Goal: Task Accomplishment & Management: Use online tool/utility

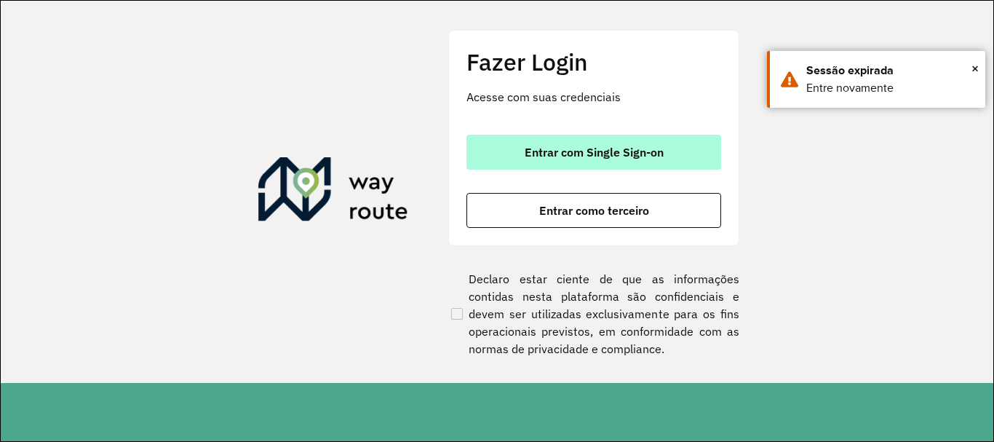
click at [654, 167] on button "Entrar com Single Sign-on" at bounding box center [594, 152] width 255 height 35
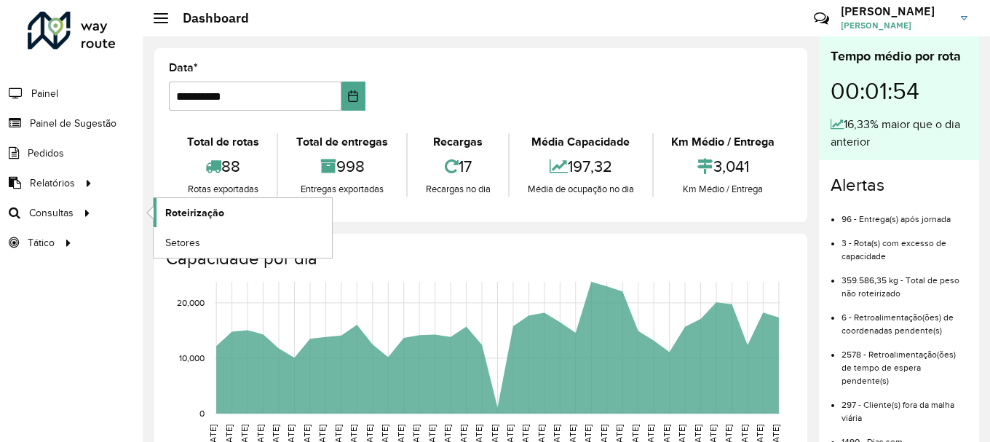
click at [226, 220] on link "Roteirização" at bounding box center [243, 212] width 178 height 29
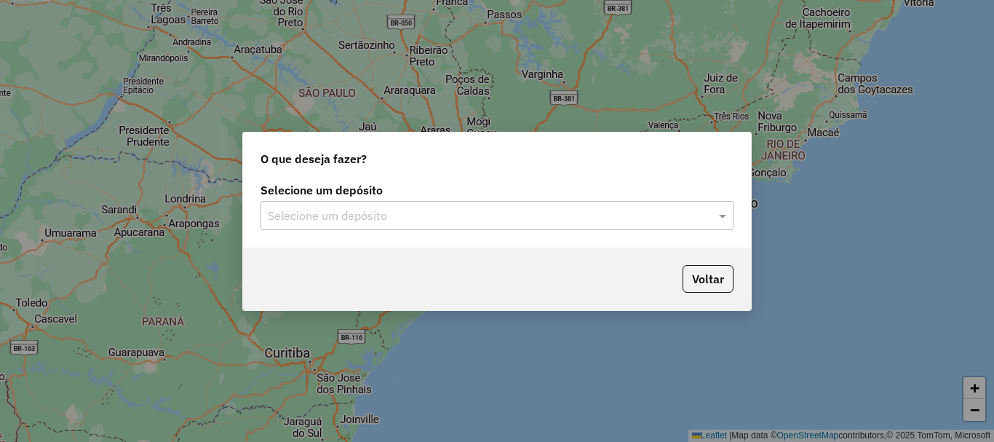
click at [488, 228] on div "Selecione um depósito" at bounding box center [497, 215] width 473 height 29
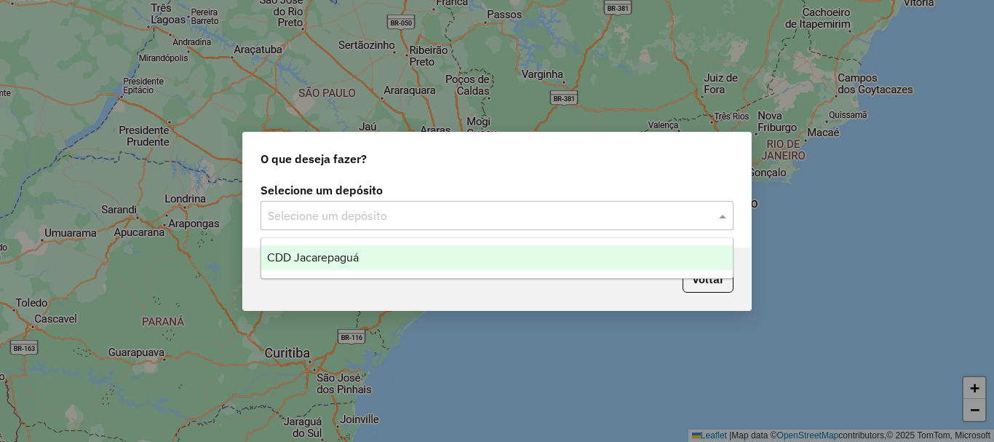
click at [387, 261] on div "CDD Jacarepaguá" at bounding box center [497, 257] width 472 height 25
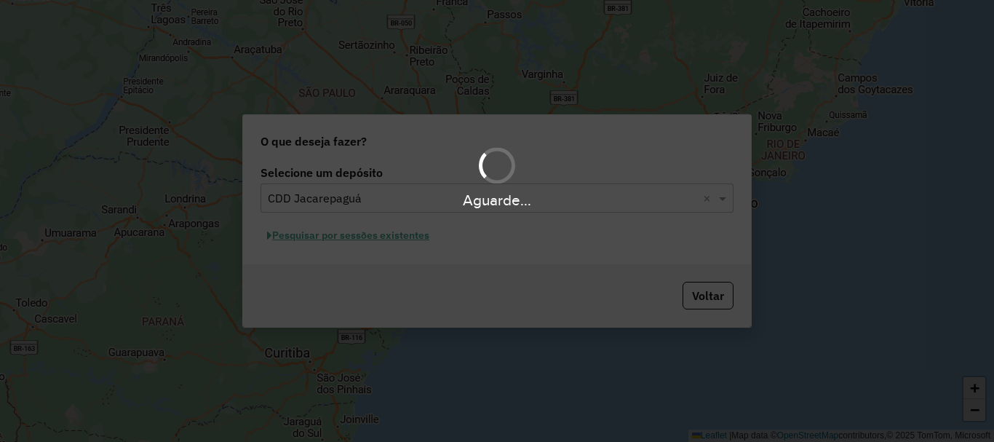
click at [394, 237] on hb-app "Aguarde... Pop-up bloqueado! Seu navegador bloqueou automáticamente a abertura …" at bounding box center [497, 221] width 994 height 442
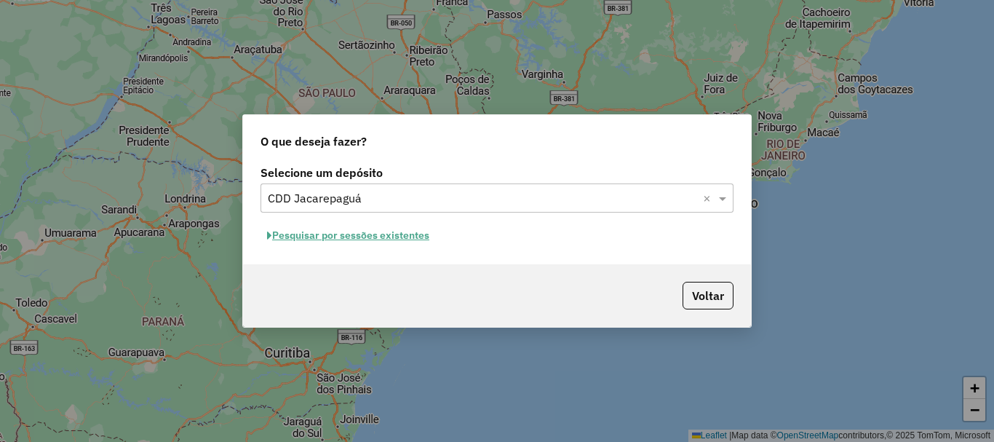
click at [395, 234] on button "Pesquisar por sessões existentes" at bounding box center [348, 235] width 175 height 23
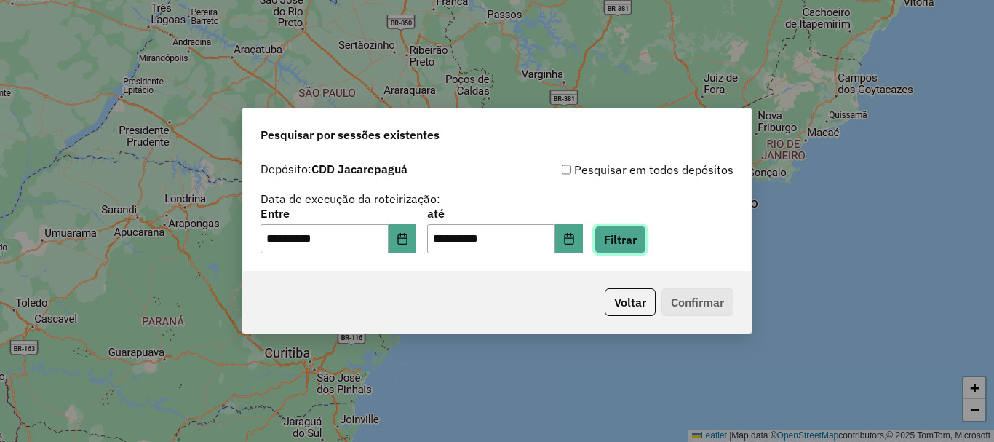
click at [629, 244] on button "Filtrar" at bounding box center [621, 240] width 52 height 28
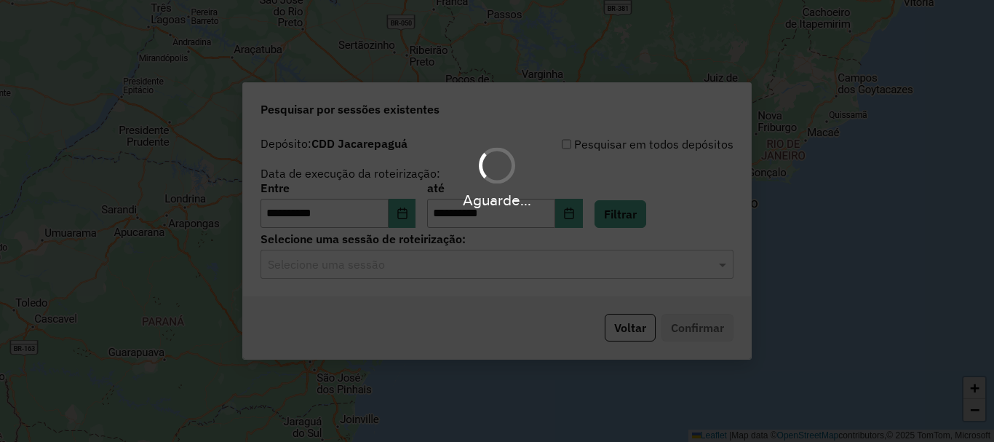
click at [633, 260] on hb-app "**********" at bounding box center [497, 221] width 994 height 442
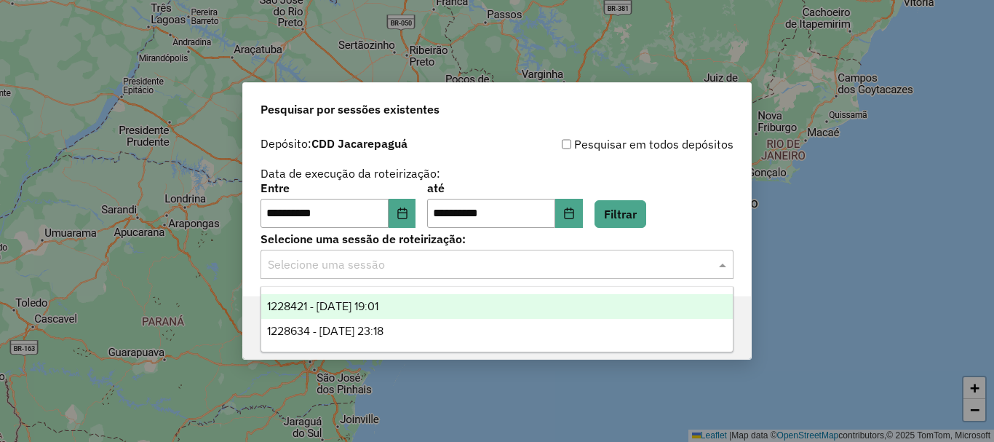
click at [628, 262] on input "text" at bounding box center [482, 264] width 429 height 17
click at [433, 312] on div "1228421 - 12/08/2025 19:01" at bounding box center [497, 306] width 472 height 25
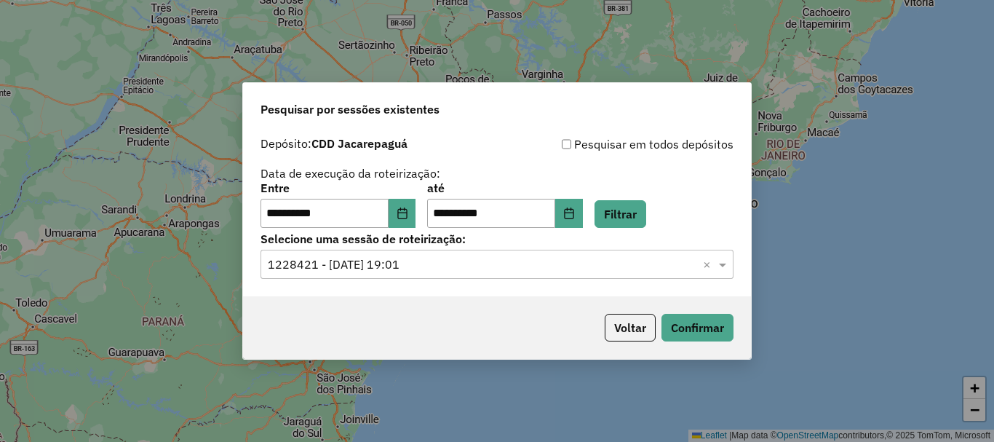
click at [705, 342] on div "Voltar Confirmar" at bounding box center [497, 327] width 508 height 63
click at [707, 333] on button "Confirmar" at bounding box center [698, 328] width 72 height 28
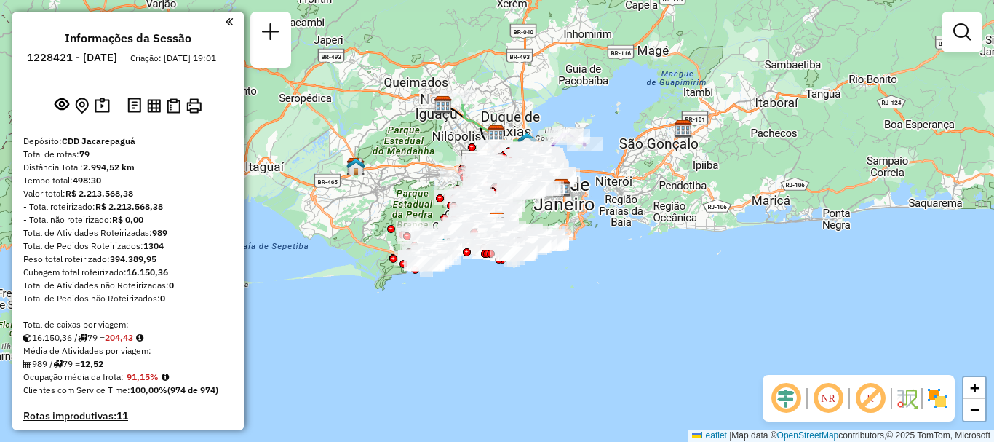
scroll to position [3127, 0]
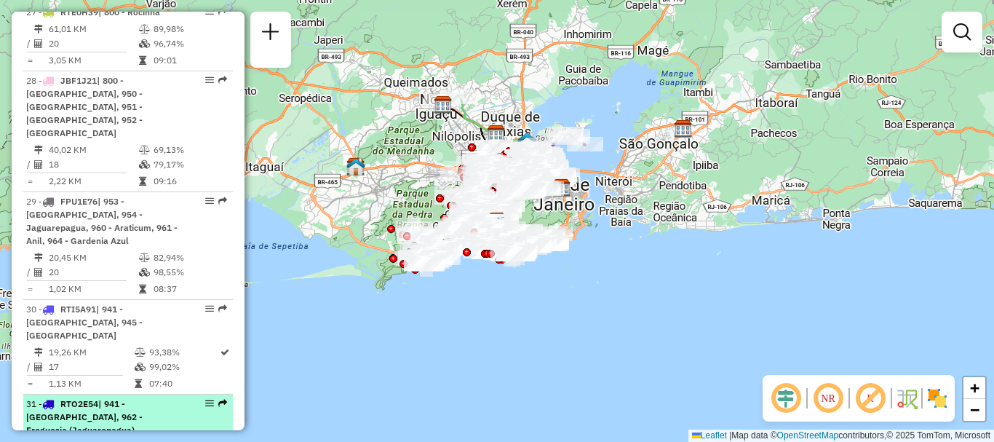
select select "**********"
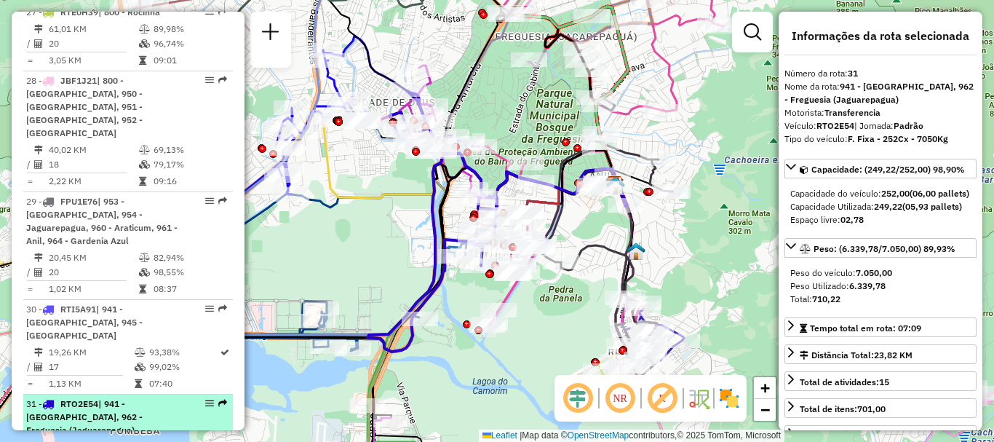
drag, startPoint x: 208, startPoint y: 220, endPoint x: 199, endPoint y: 223, distance: 9.5
drag, startPoint x: 199, startPoint y: 223, endPoint x: 207, endPoint y: 223, distance: 7.3
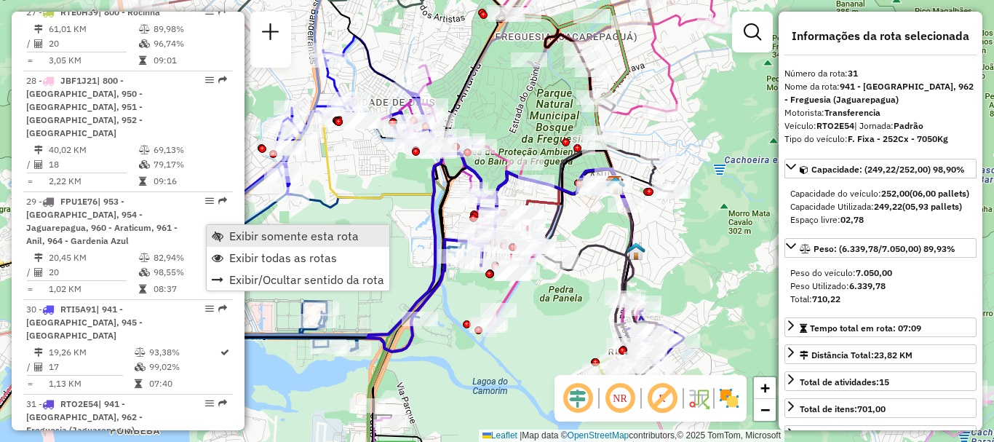
click at [233, 239] on span "Exibir somente esta rota" at bounding box center [294, 236] width 130 height 12
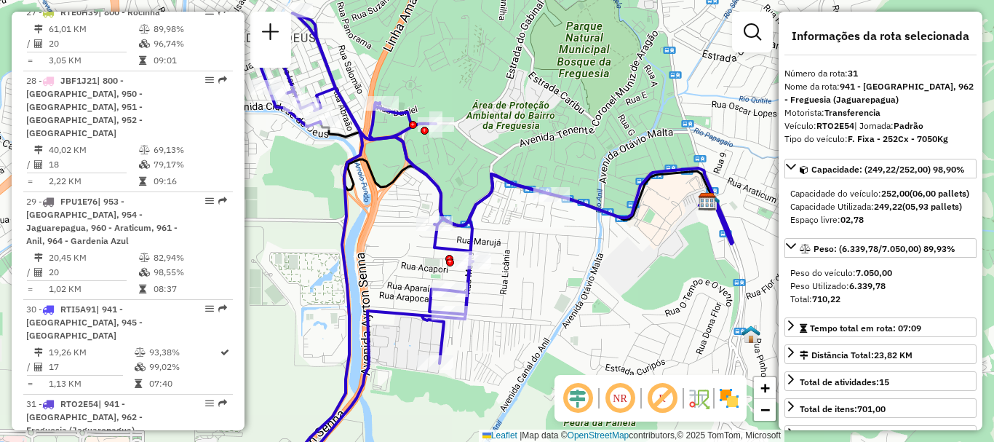
scroll to position [2843, 0]
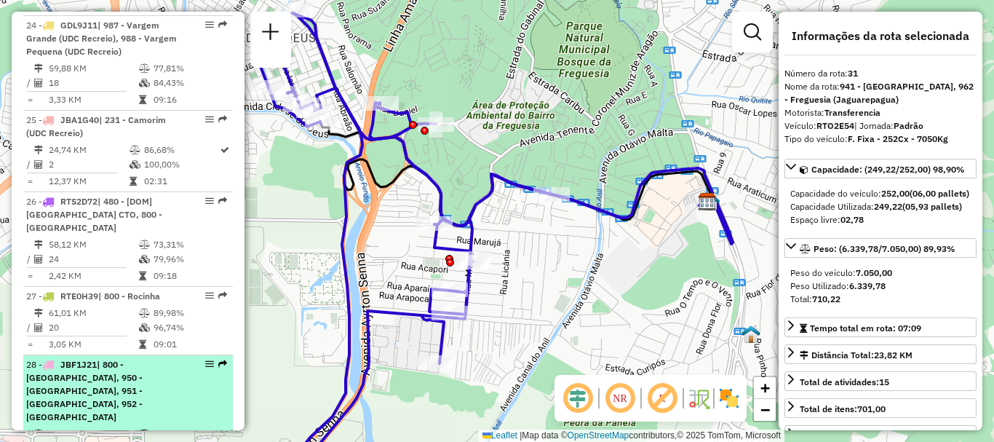
click at [156, 358] on div "28 - JBF1J21 | 800 - [GEOGRAPHIC_DATA], 950 - [GEOGRAPHIC_DATA], 951 - [STREET_…" at bounding box center [103, 391] width 154 height 66
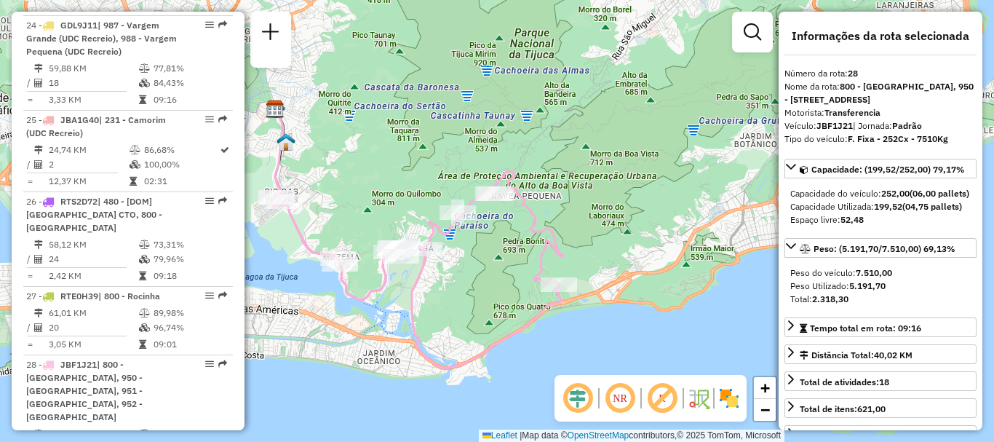
drag, startPoint x: 457, startPoint y: 264, endPoint x: 495, endPoint y: 250, distance: 40.1
click at [495, 250] on div "Janela de atendimento Grade de atendimento Capacidade Transportadoras Veículos …" at bounding box center [497, 221] width 994 height 442
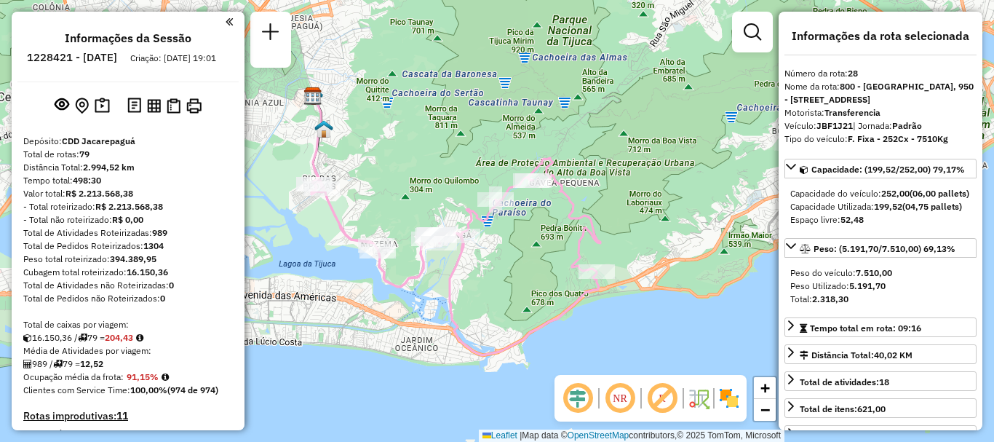
scroll to position [2937, 0]
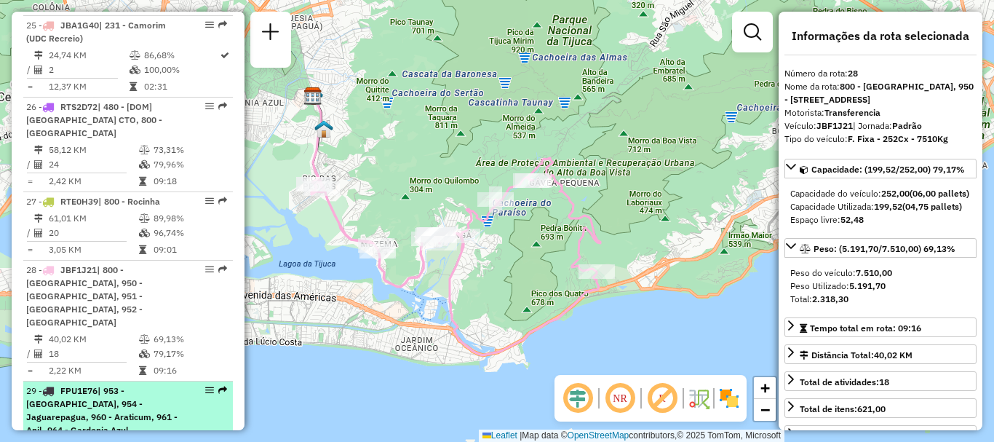
click at [113, 385] on span "| 953 - [GEOGRAPHIC_DATA], 954 - Jaguarepagua, 960 - Araticum, 961 - Anil, 964 …" at bounding box center [101, 410] width 151 height 50
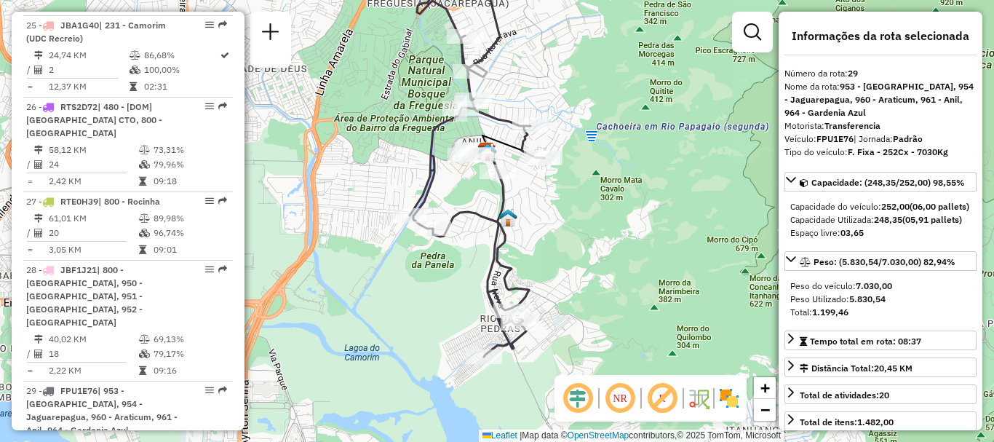
drag, startPoint x: 566, startPoint y: 288, endPoint x: 545, endPoint y: 231, distance: 59.6
click at [545, 231] on div "Janela de atendimento Grade de atendimento Capacidade Transportadoras Veículos …" at bounding box center [497, 221] width 994 height 442
